Goal: Task Accomplishment & Management: Use online tool/utility

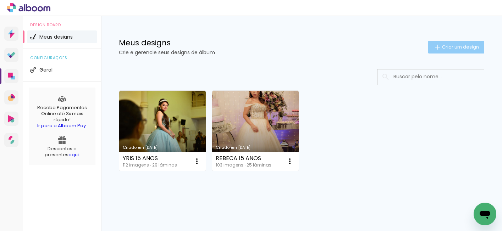
click at [442, 46] on span "Criar um design" at bounding box center [460, 47] width 37 height 5
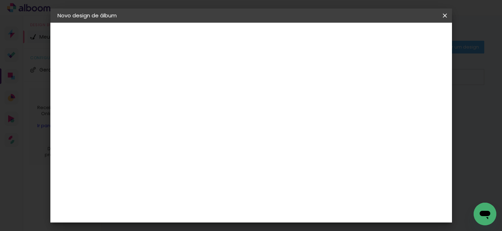
click at [173, 96] on input at bounding box center [173, 95] width 0 height 11
type input "y"
type input "[PERSON_NAME]"
type paper-input "[PERSON_NAME]"
type input "Yennefer 1 ano"
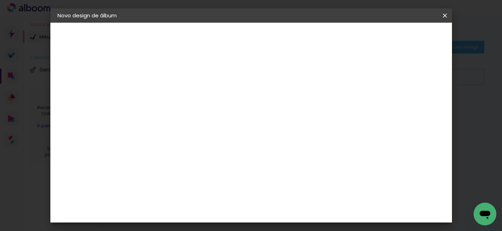
type paper-input "Yennefer 1 ano"
click at [0, 0] on slot "Avançar" at bounding box center [0, 0] width 0 height 0
click at [0, 0] on slot "Tamanho Livre" at bounding box center [0, 0] width 0 height 0
click at [0, 0] on slot "Avançar" at bounding box center [0, 0] width 0 height 0
type input "1"
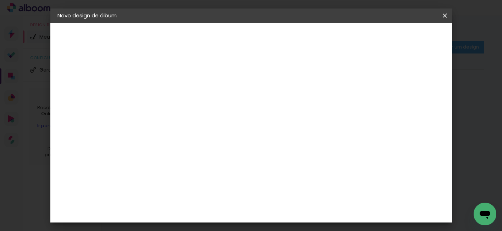
type paper-input "1"
click at [178, 83] on input "1" at bounding box center [168, 81] width 24 height 9
type input "2"
type paper-input "2"
click at [177, 78] on input "2" at bounding box center [168, 81] width 24 height 9
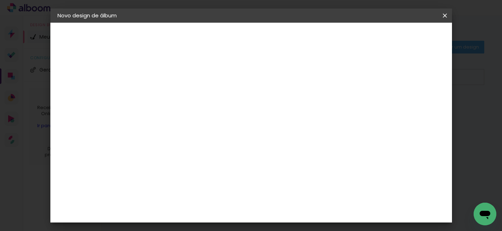
type input "3"
type paper-input "3"
click at [177, 78] on input "3" at bounding box center [168, 81] width 24 height 9
click at [365, 82] on div at bounding box center [362, 81] width 6 height 6
type paper-checkbox "on"
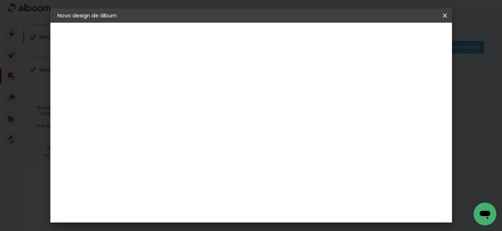
type input "6"
type paper-input "6"
click at [411, 102] on input "6" at bounding box center [409, 107] width 13 height 11
type input "7"
type paper-input "7"
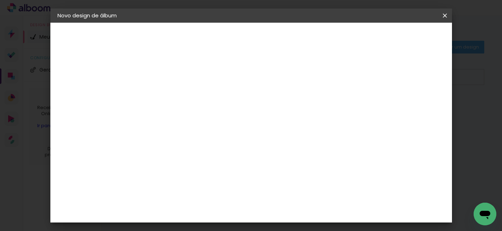
click at [412, 102] on input "7" at bounding box center [407, 107] width 13 height 11
type input "8"
type paper-input "8"
click at [410, 104] on input "8" at bounding box center [407, 107] width 13 height 11
type input "9"
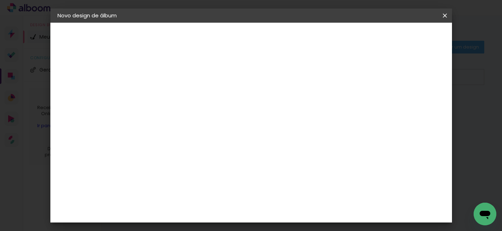
type paper-input "9"
click at [410, 104] on input "9" at bounding box center [407, 107] width 13 height 11
type input "10"
type paper-input "10"
click at [410, 104] on input "10" at bounding box center [406, 107] width 13 height 11
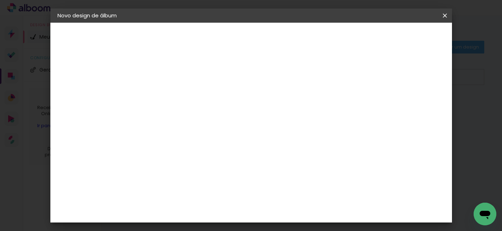
type input "9"
type paper-input "9"
click at [408, 110] on input "9" at bounding box center [405, 107] width 13 height 11
type input "8"
type paper-input "8"
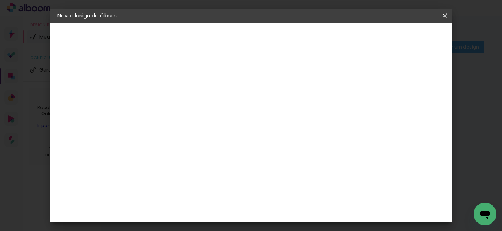
click at [408, 110] on input "8" at bounding box center [406, 107] width 13 height 11
type input "7"
type paper-input "7"
click at [408, 110] on input "7" at bounding box center [407, 107] width 13 height 11
type input "8"
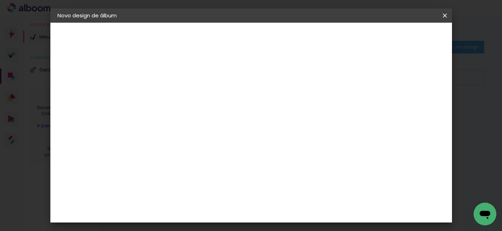
type paper-input "8"
click at [410, 104] on input "8" at bounding box center [407, 107] width 13 height 11
type input "9"
type paper-input "9"
click at [410, 103] on input "9" at bounding box center [407, 107] width 13 height 11
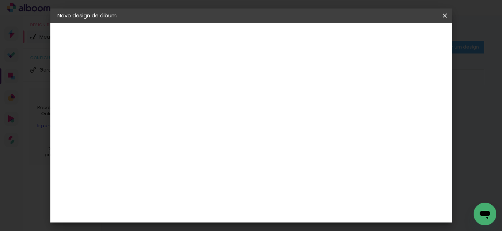
type input "8"
type paper-input "8"
click at [409, 109] on input "8" at bounding box center [406, 107] width 13 height 11
click at [161, 121] on div "cm" at bounding box center [164, 120] width 9 height 11
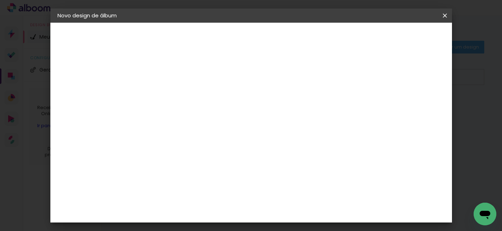
drag, startPoint x: 160, startPoint y: 120, endPoint x: 100, endPoint y: 115, distance: 60.1
click at [101, 23] on quentale-album-spec "Iniciar design Iniciar design" at bounding box center [251, 23] width 402 height 0
type input "20,4"
type paper-input "20,4"
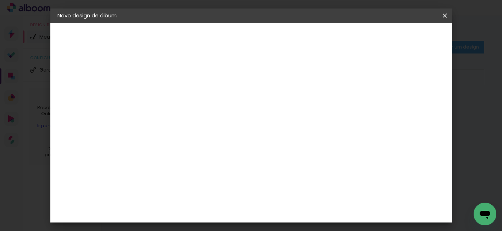
drag, startPoint x: 298, startPoint y: 209, endPoint x: 296, endPoint y: 161, distance: 48.3
click at [298, 208] on input "60" at bounding box center [290, 211] width 18 height 11
type input "61"
type paper-input "61"
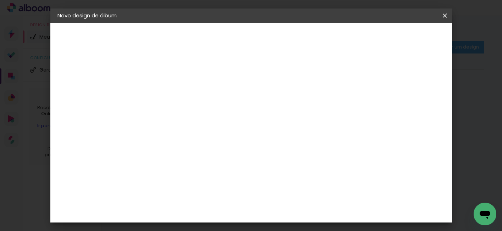
click at [400, 37] on span "Iniciar design" at bounding box center [384, 37] width 32 height 5
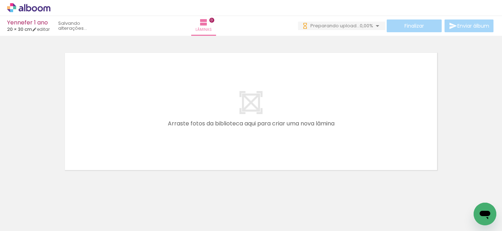
click at [24, 224] on span "Adicionar Fotos" at bounding box center [25, 222] width 21 height 8
click at [0, 0] on input "file" at bounding box center [0, 0] width 0 height 0
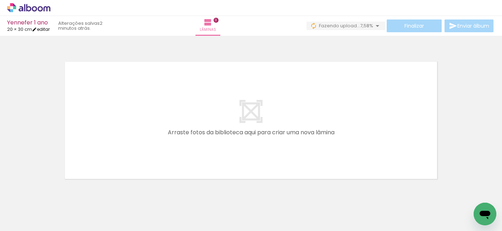
click at [49, 29] on link "editar" at bounding box center [41, 29] width 18 height 6
type input "3"
type input "20,4"
type input "61"
type input "8"
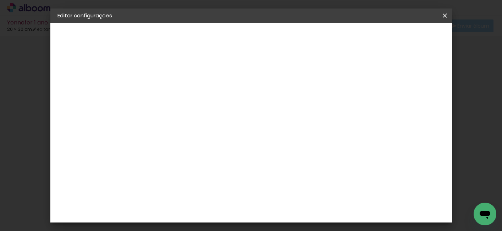
click at [365, 80] on div at bounding box center [362, 81] width 6 height 6
type paper-checkbox "on"
click at [390, 39] on span "Salvar configurações" at bounding box center [374, 37] width 53 height 5
click at [397, 37] on span "Salvar configurações" at bounding box center [374, 37] width 53 height 5
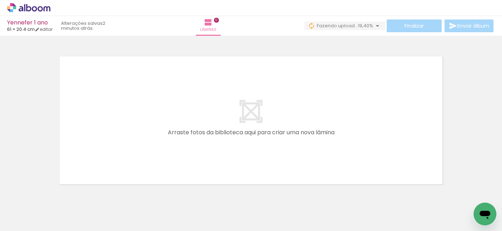
scroll to position [0, 285]
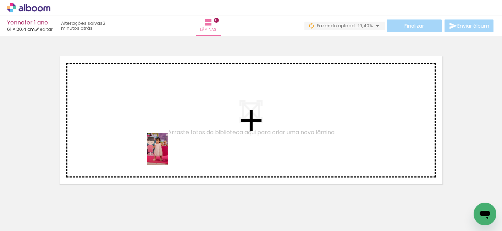
drag, startPoint x: 186, startPoint y: 217, endPoint x: 168, endPoint y: 154, distance: 65.3
click at [168, 154] on quentale-workspace at bounding box center [251, 115] width 502 height 231
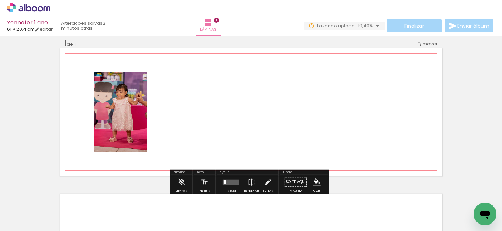
scroll to position [9, 0]
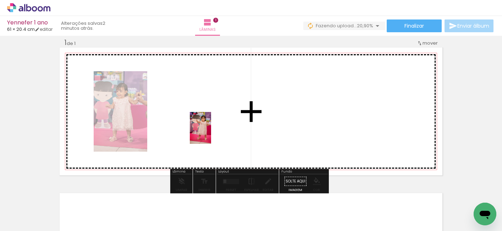
drag, startPoint x: 224, startPoint y: 204, endPoint x: 211, endPoint y: 133, distance: 71.7
click at [211, 133] on quentale-workspace at bounding box center [251, 115] width 502 height 231
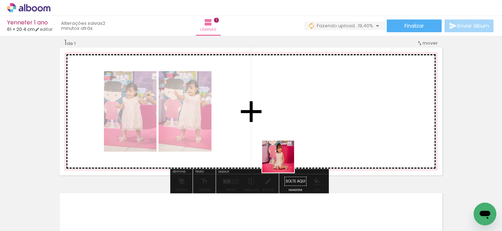
drag, startPoint x: 271, startPoint y: 205, endPoint x: 298, endPoint y: 126, distance: 84.1
click at [298, 126] on quentale-workspace at bounding box center [251, 115] width 502 height 231
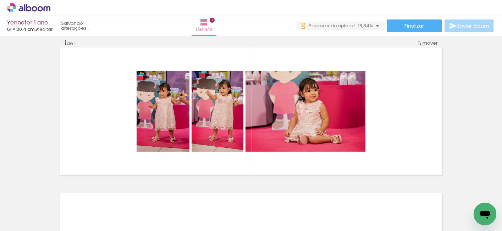
scroll to position [0, 0]
